Goal: Transaction & Acquisition: Download file/media

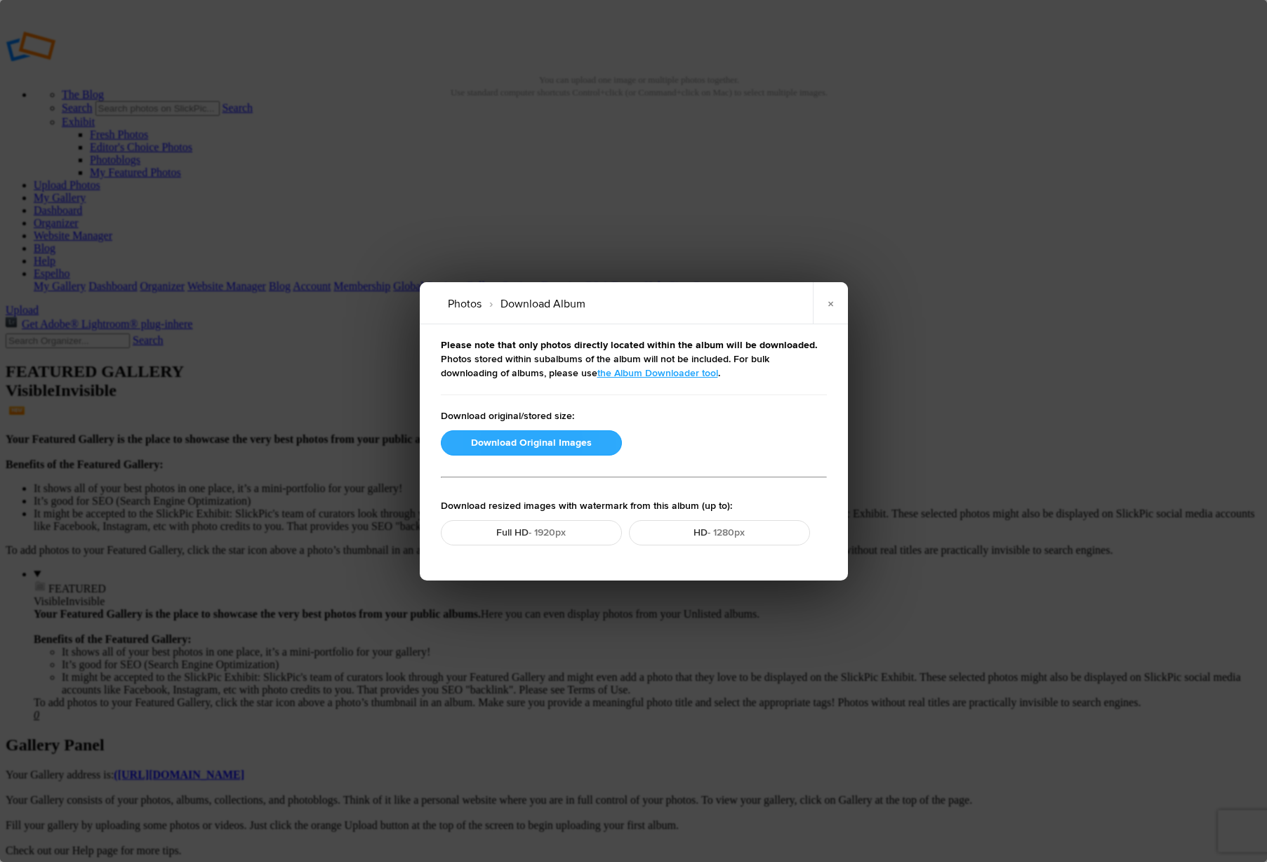
click at [538, 441] on button "Download Original Images" at bounding box center [531, 442] width 181 height 25
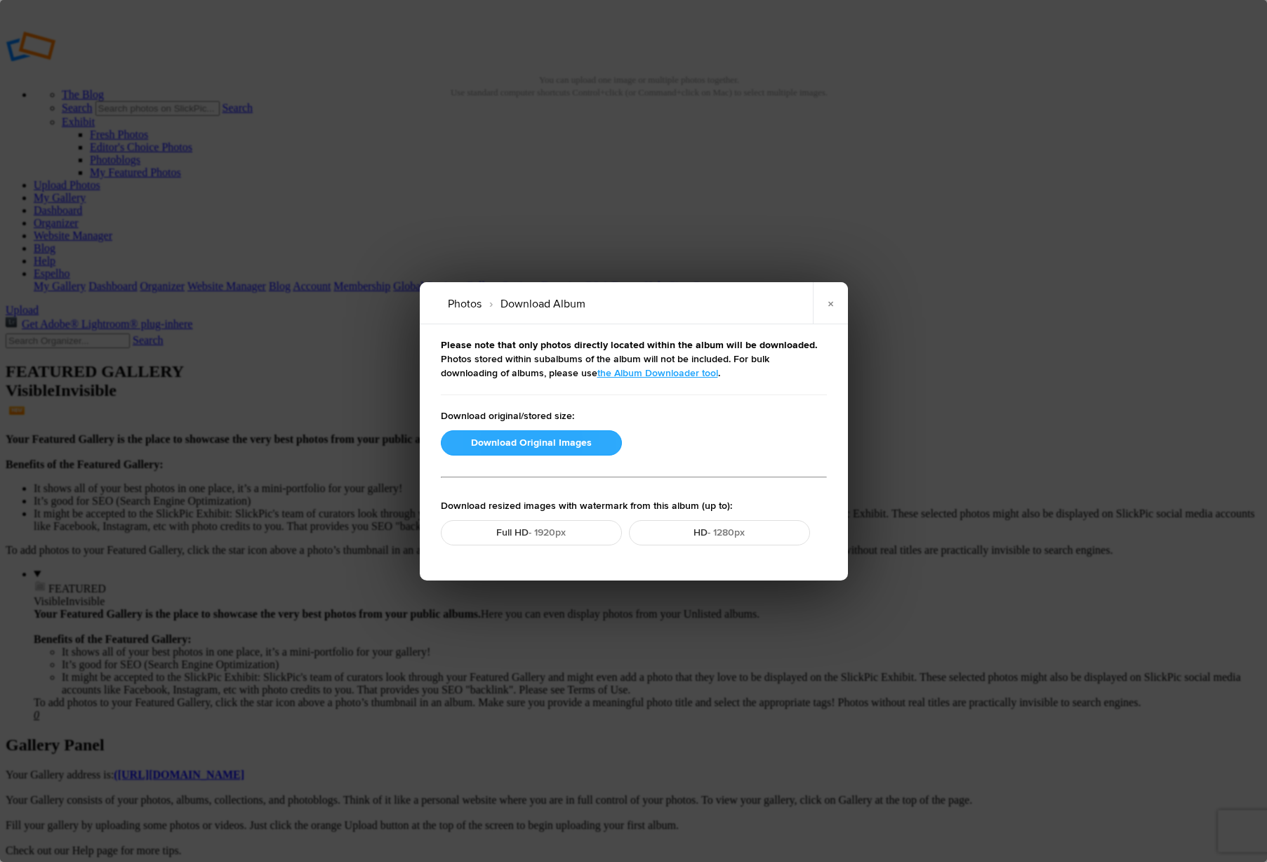
click at [535, 447] on button "Download Original Images" at bounding box center [531, 442] width 181 height 25
